Goal: Task Accomplishment & Management: Manage account settings

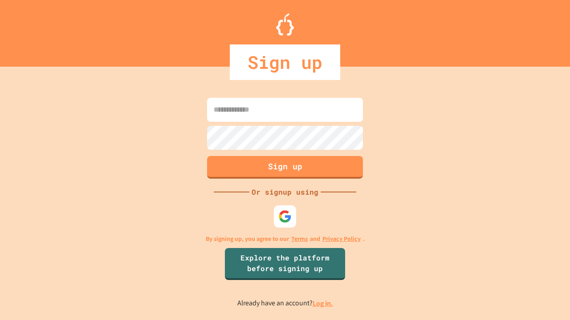
click at [323, 304] on link "Log in." at bounding box center [322, 303] width 20 height 9
